Goal: Transaction & Acquisition: Obtain resource

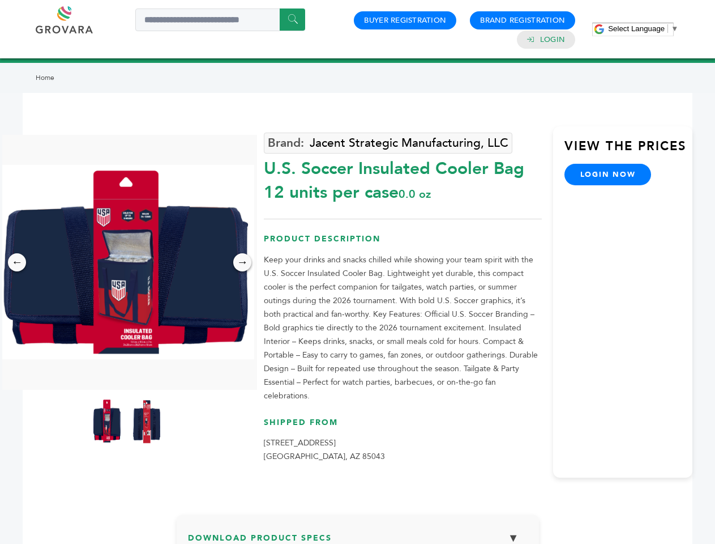
click at [643, 28] on span "Select Language" at bounding box center [636, 28] width 57 height 8
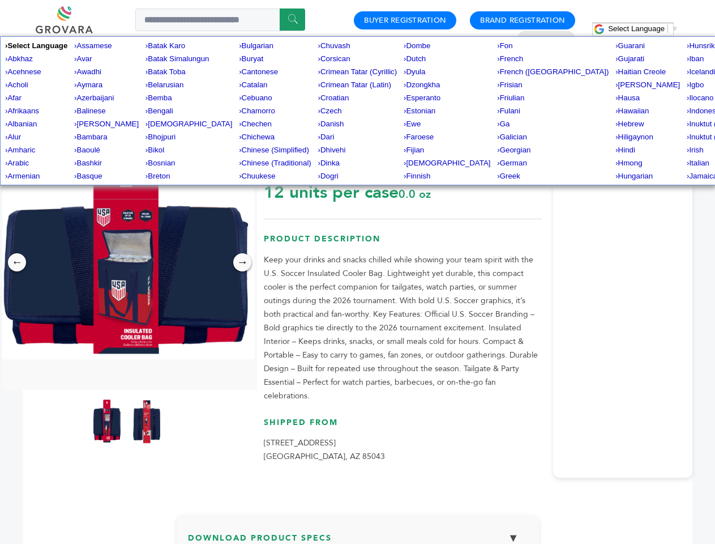
click at [127, 262] on img at bounding box center [126, 262] width 255 height 194
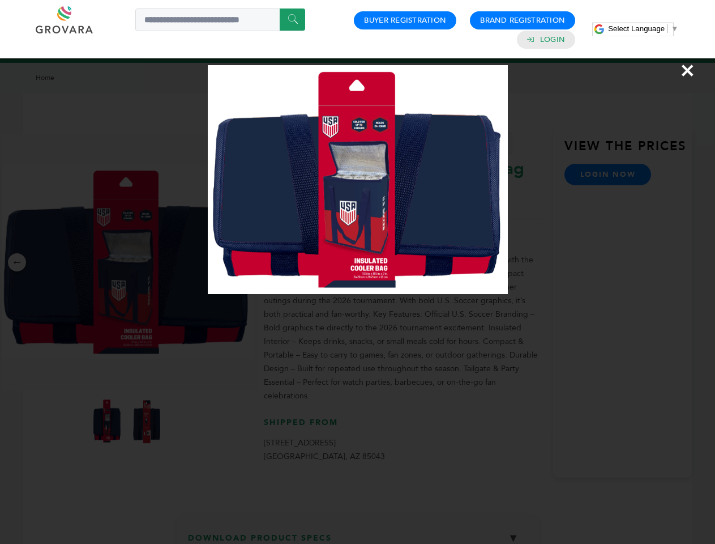
click at [17, 262] on div "×" at bounding box center [357, 272] width 715 height 544
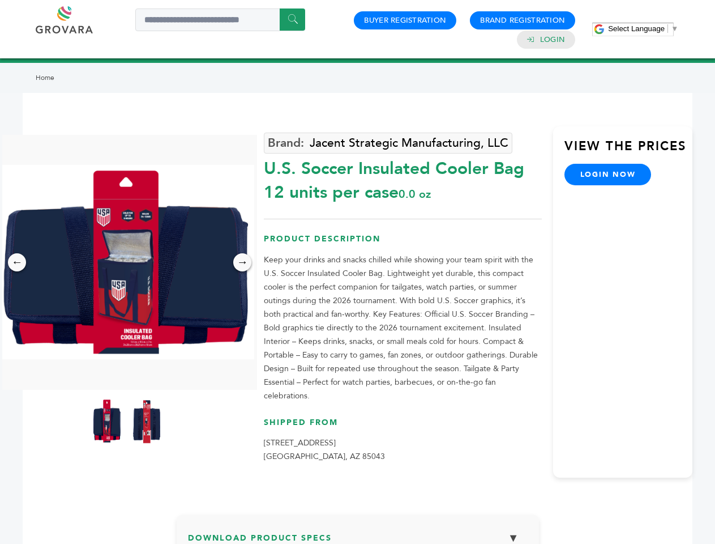
click at [242, 262] on div "→" at bounding box center [242, 262] width 18 height 18
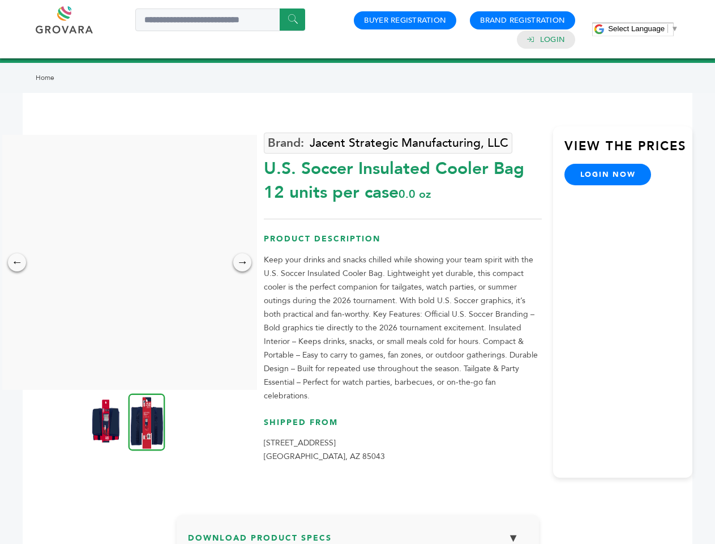
click at [107, 421] on img at bounding box center [106, 420] width 28 height 45
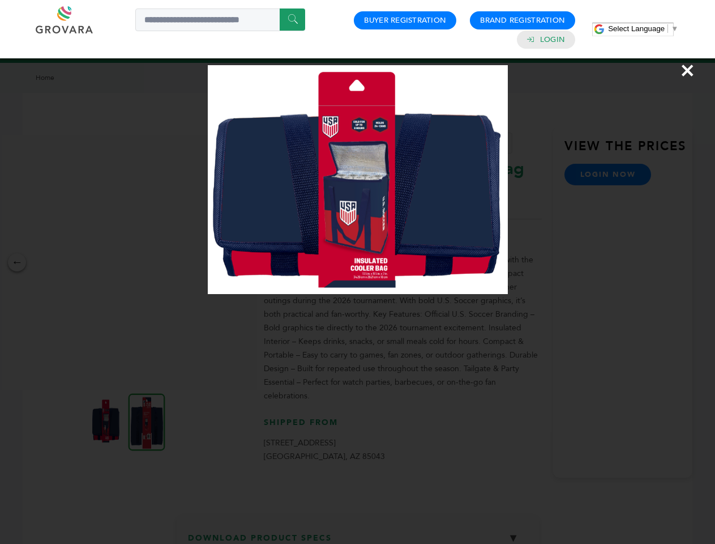
click at [147, 421] on div "×" at bounding box center [357, 272] width 715 height 544
click at [358, 528] on h3 "Download Product Specs ▼" at bounding box center [358, 542] width 340 height 33
